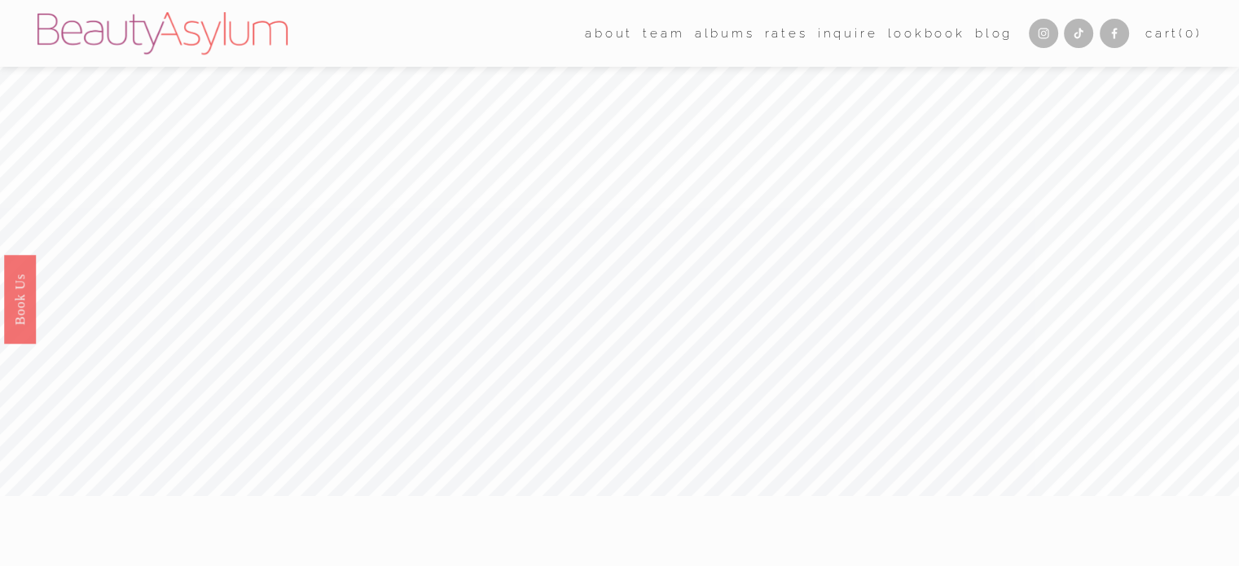
click at [792, 39] on link "Rates" at bounding box center [786, 33] width 43 height 24
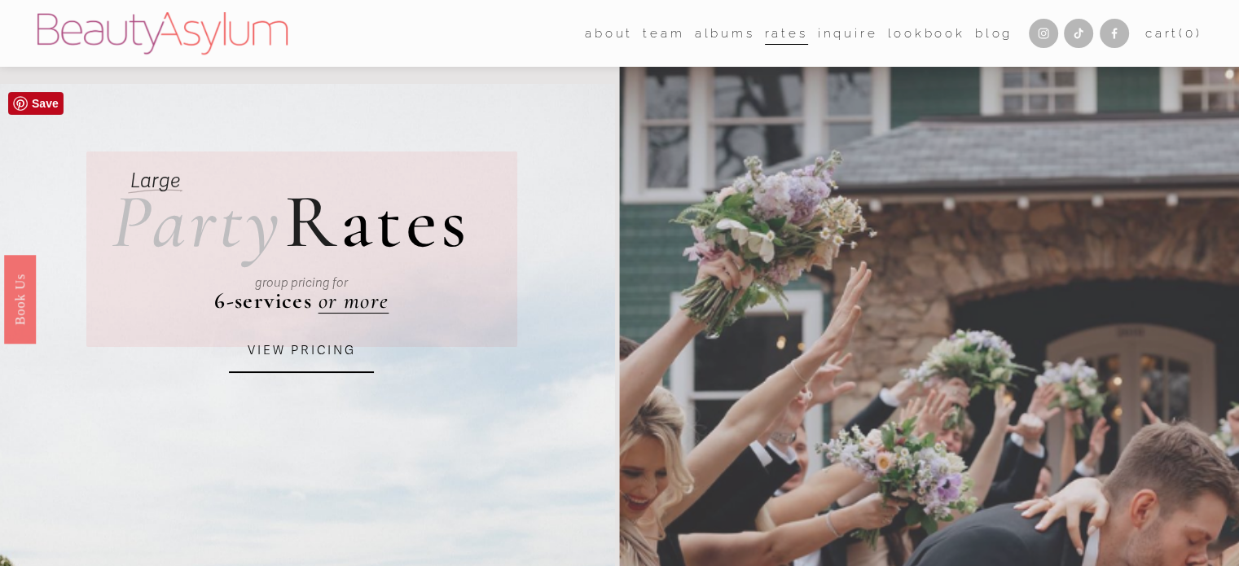
click at [293, 367] on link "VIEW PRICING" at bounding box center [301, 351] width 145 height 44
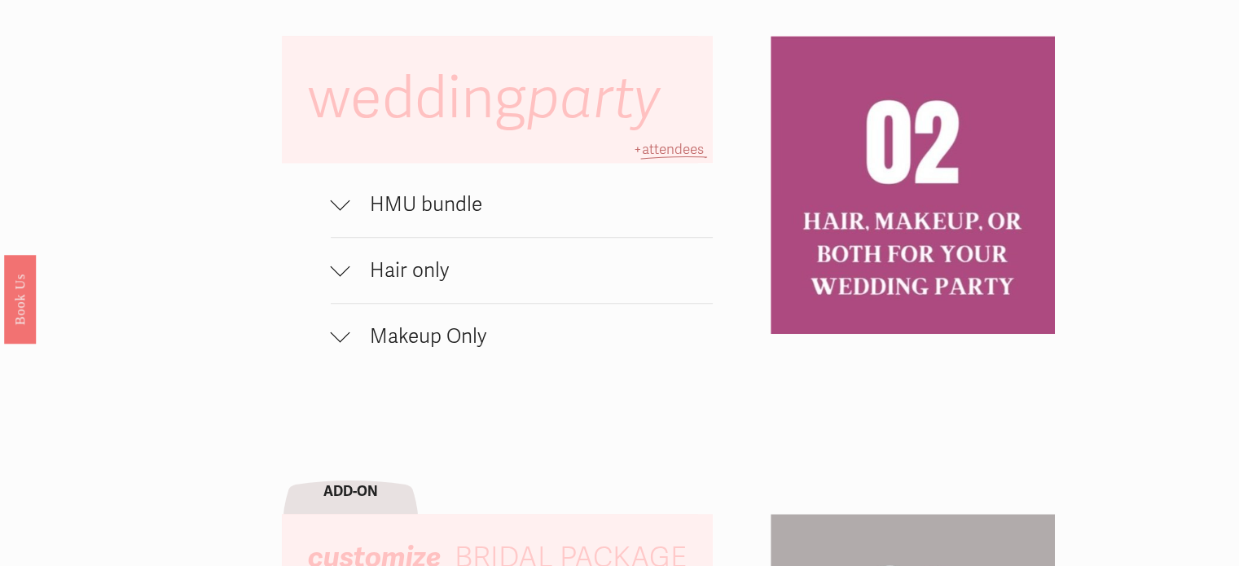
scroll to position [1093, 0]
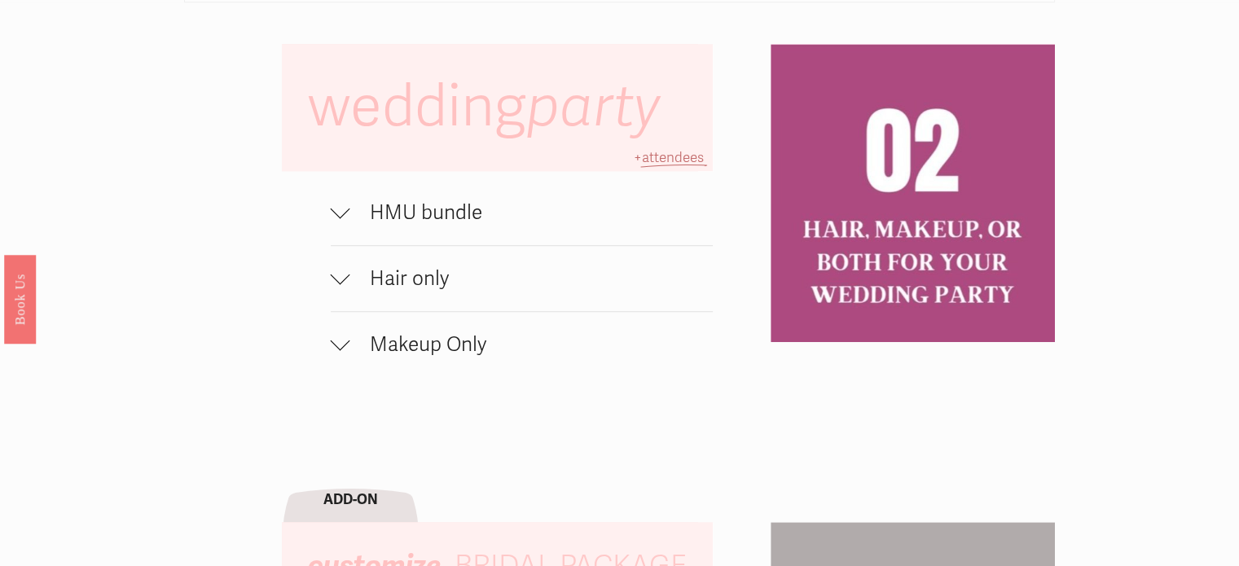
click at [348, 221] on div at bounding box center [341, 213] width 20 height 20
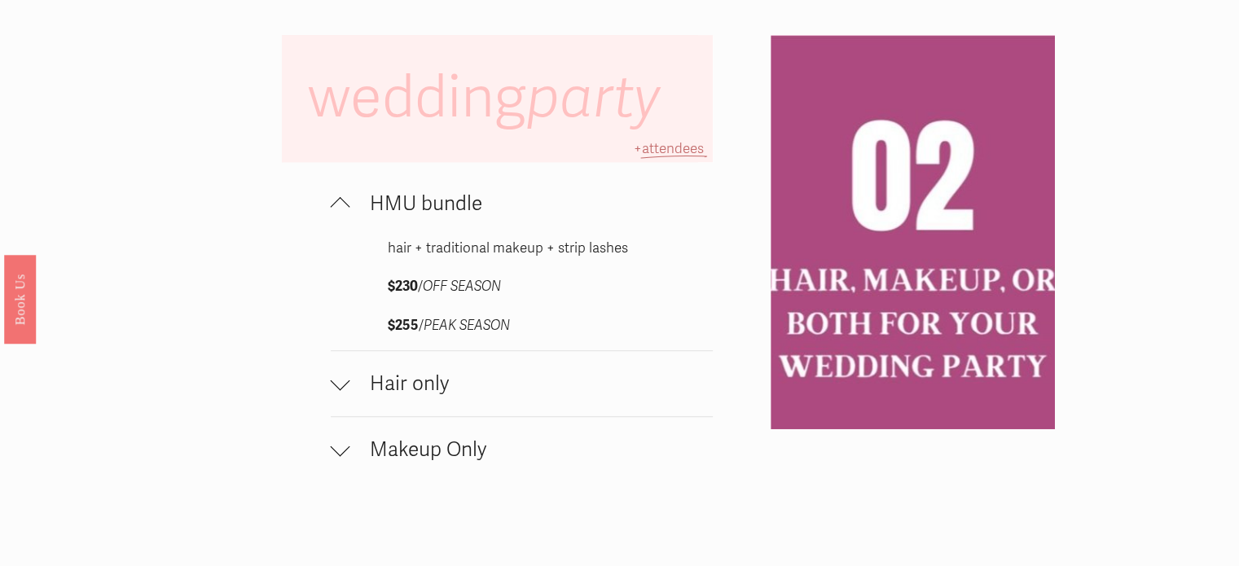
scroll to position [1078, 0]
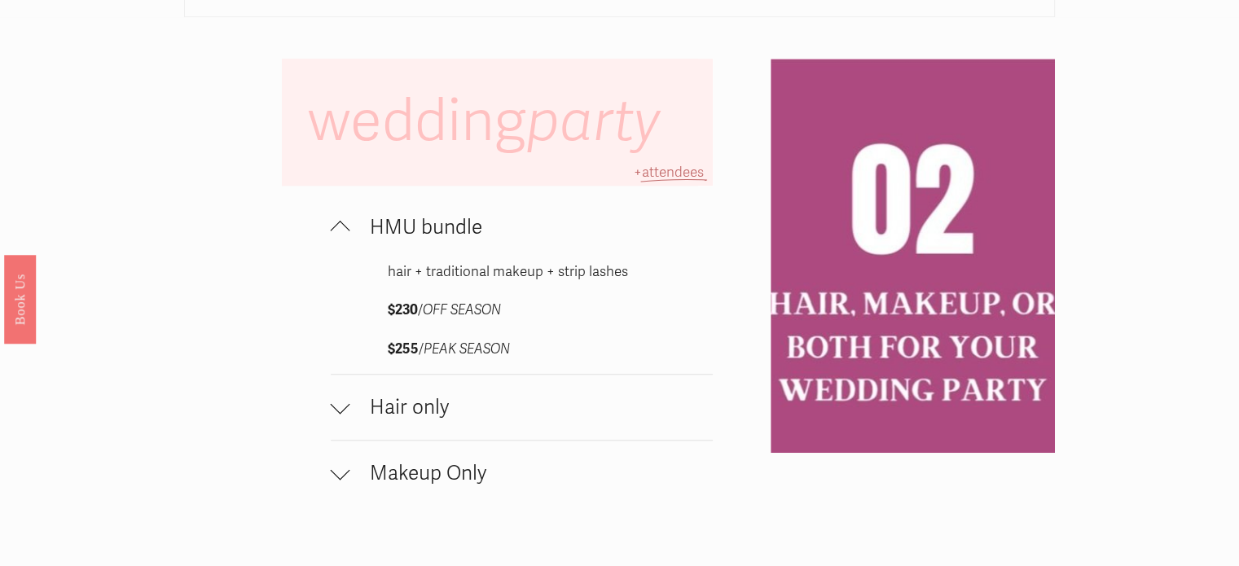
click at [677, 260] on button "HMU bundle" at bounding box center [522, 227] width 382 height 65
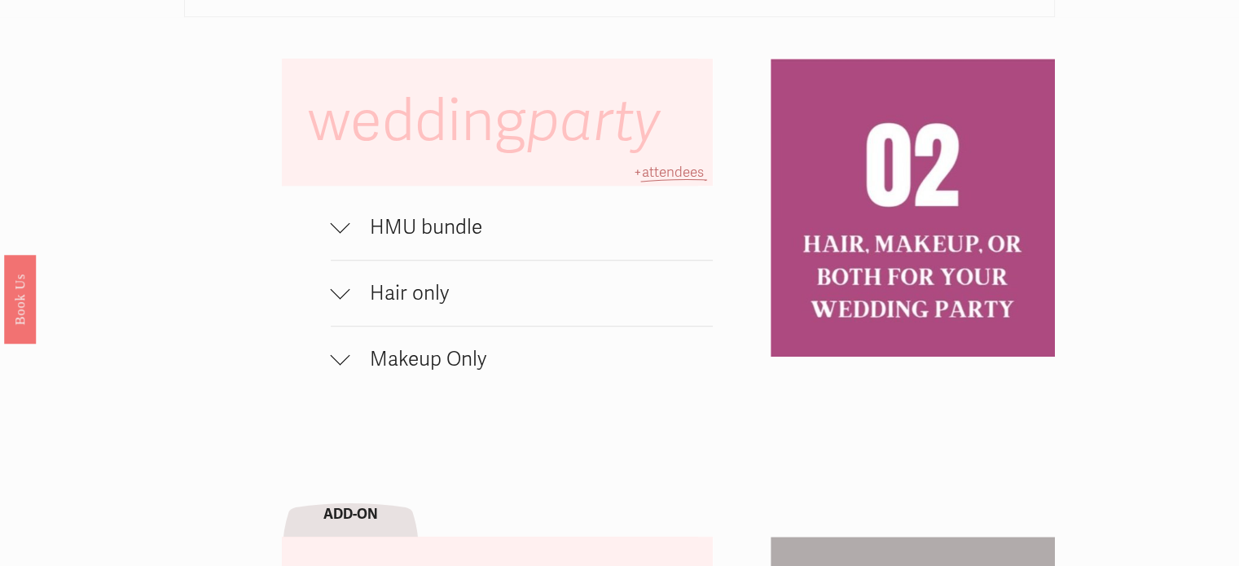
click at [677, 260] on button "HMU bundle" at bounding box center [522, 227] width 382 height 65
click at [445, 237] on span "HMU bundle" at bounding box center [531, 227] width 362 height 24
